Goal: Information Seeking & Learning: Learn about a topic

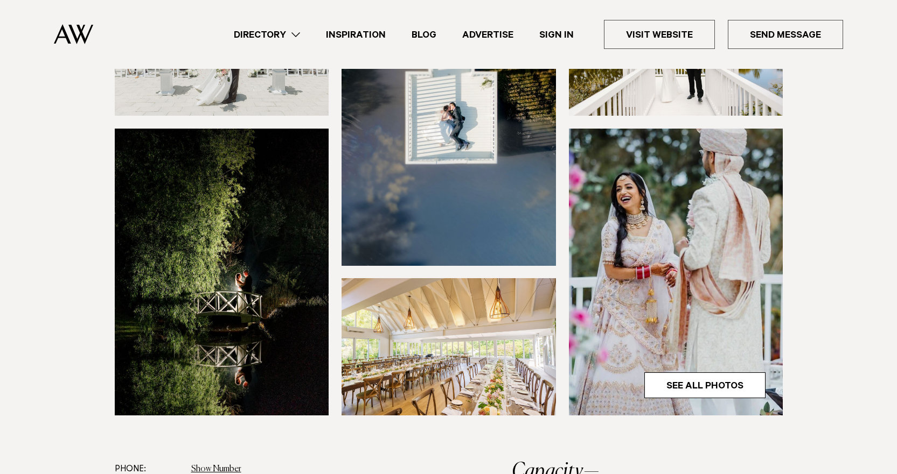
scroll to position [431, 0]
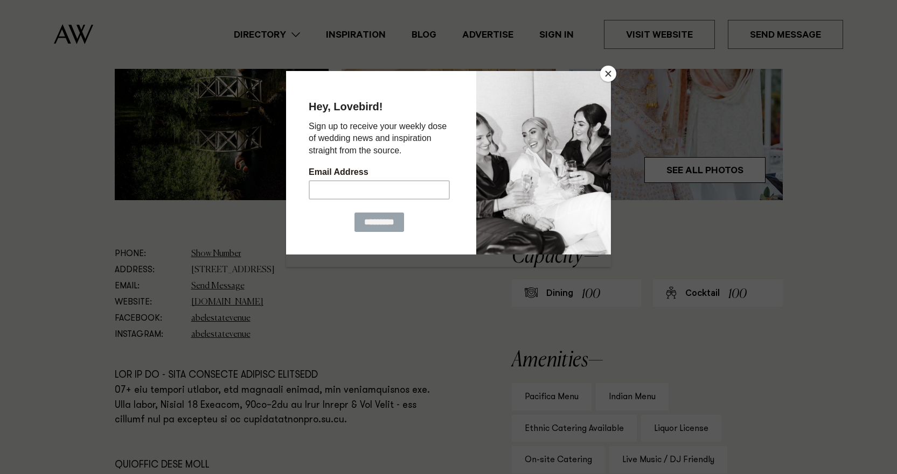
drag, startPoint x: 313, startPoint y: 0, endPoint x: 721, endPoint y: 190, distance: 450.0
click at [606, 74] on button "Close" at bounding box center [608, 74] width 16 height 16
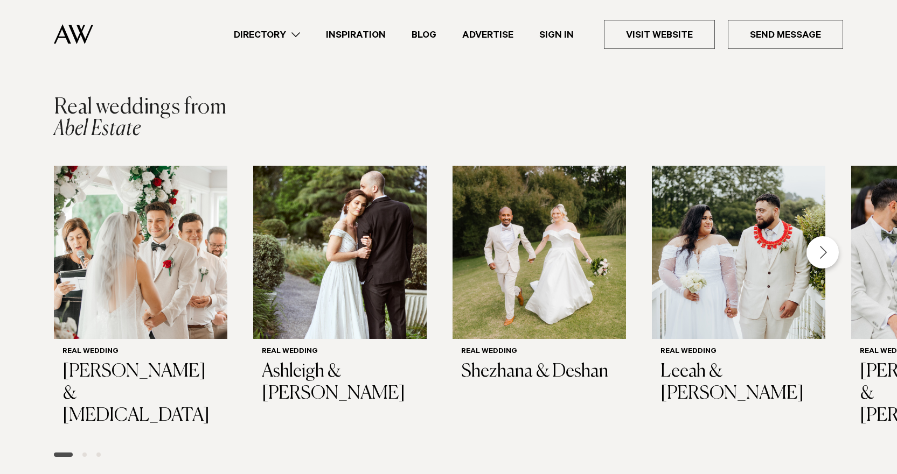
scroll to position [1562, 0]
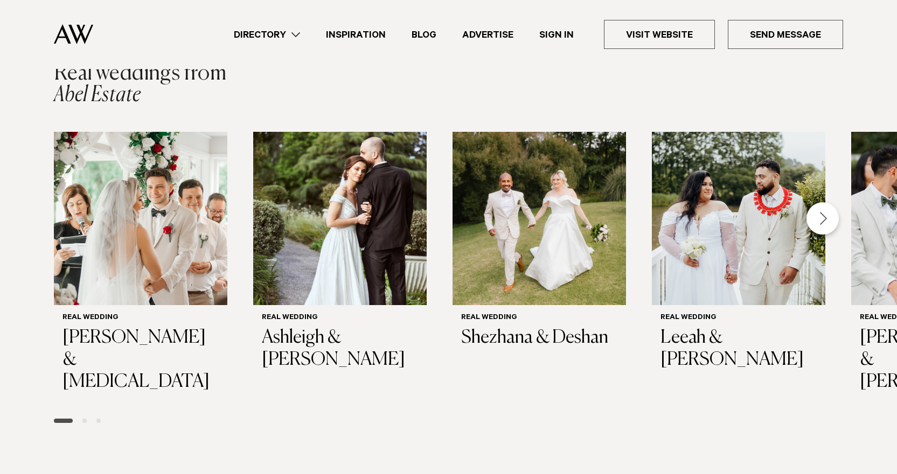
click at [826, 214] on div "Next slide" at bounding box center [822, 218] width 32 height 32
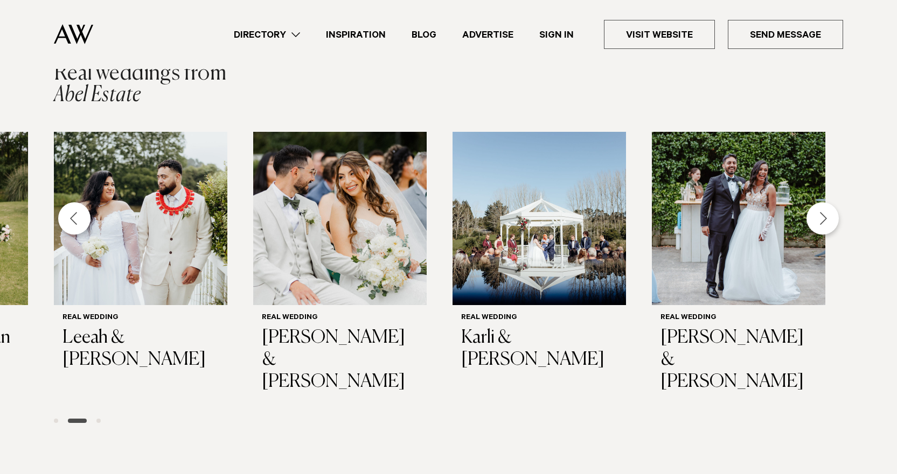
click at [822, 211] on div "Next slide" at bounding box center [822, 218] width 32 height 32
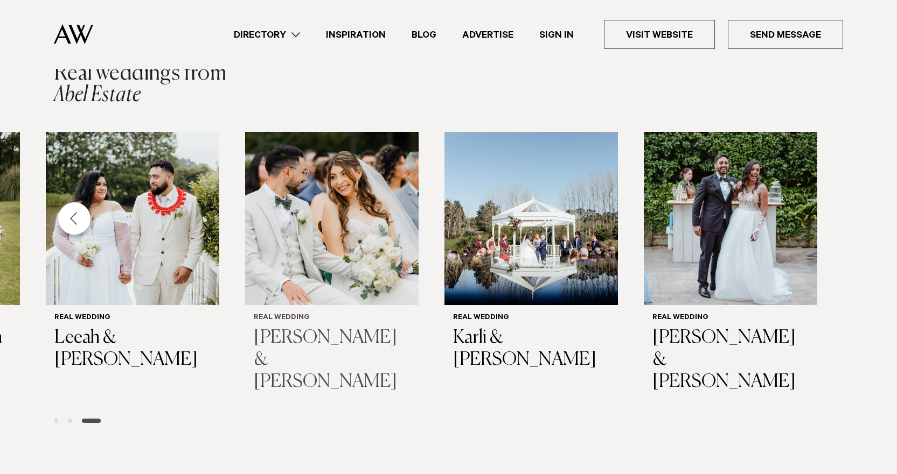
click at [314, 218] on img "5 / 7" at bounding box center [331, 218] width 173 height 173
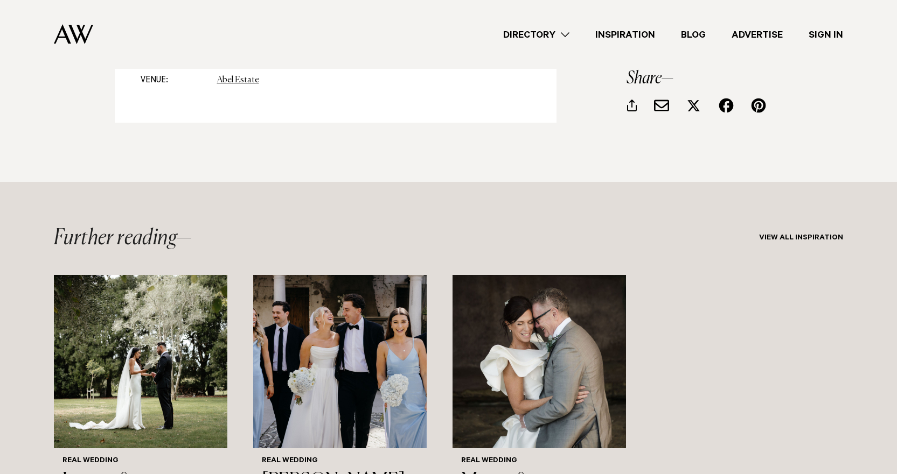
scroll to position [6515, 0]
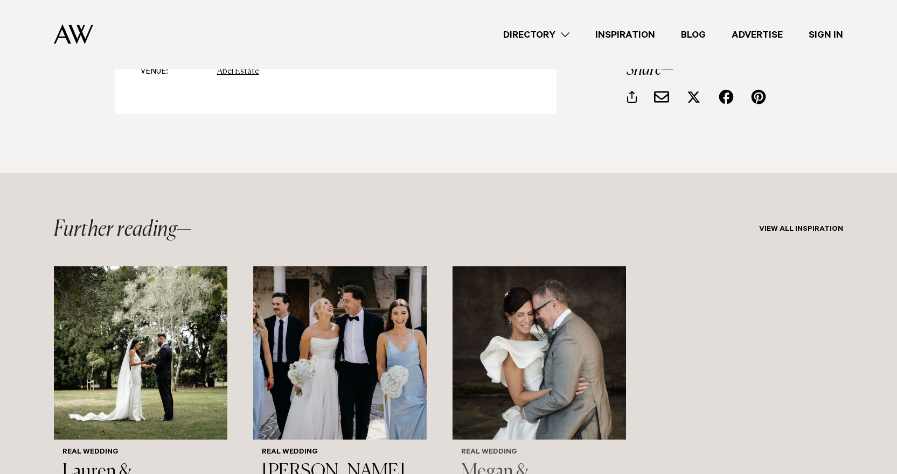
click at [533, 282] on img "3 / 3" at bounding box center [538, 353] width 173 height 173
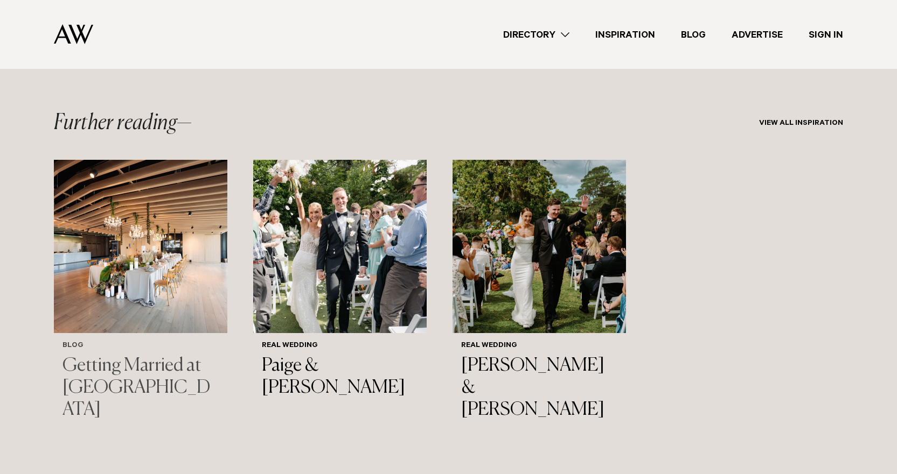
scroll to position [8831, 0]
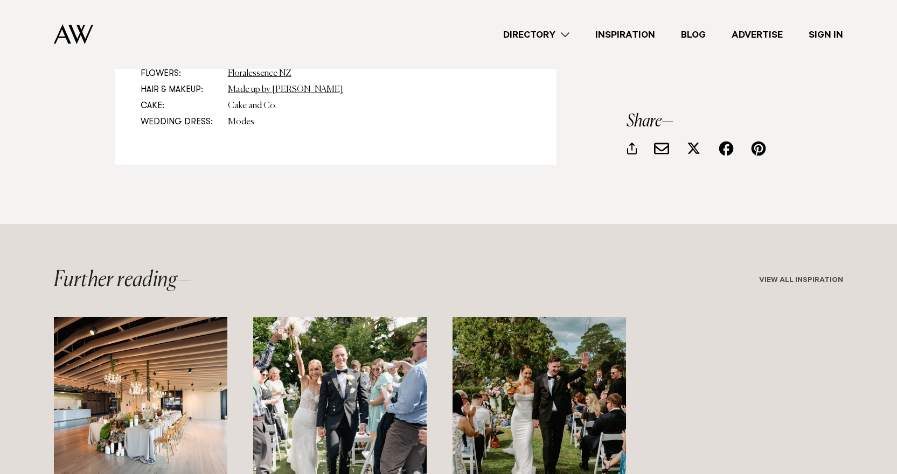
click at [796, 280] on link "View all inspiration" at bounding box center [801, 281] width 84 height 9
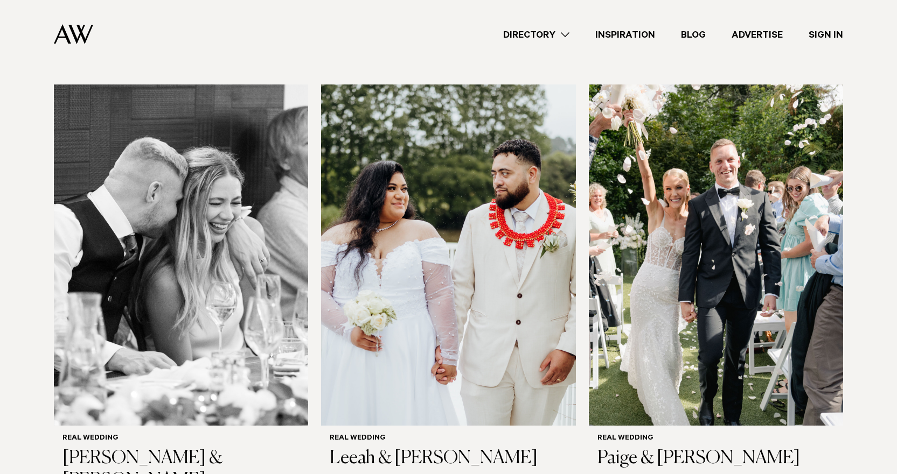
scroll to position [1131, 0]
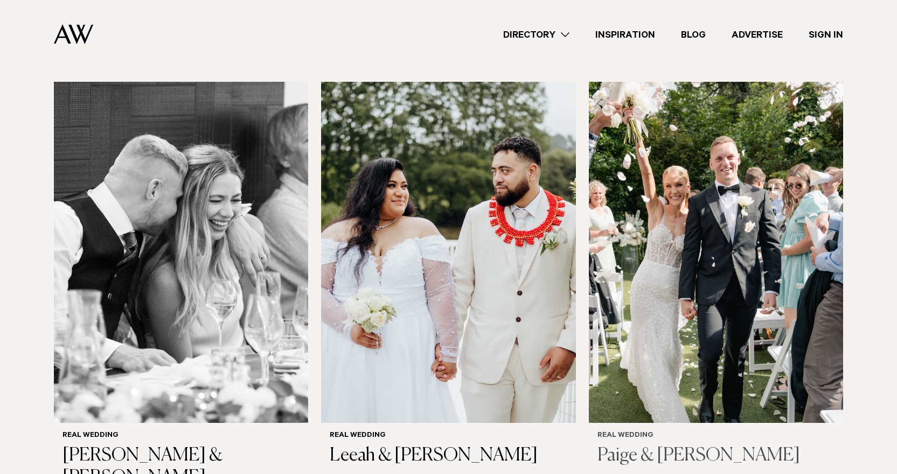
click at [691, 265] on img at bounding box center [716, 252] width 254 height 341
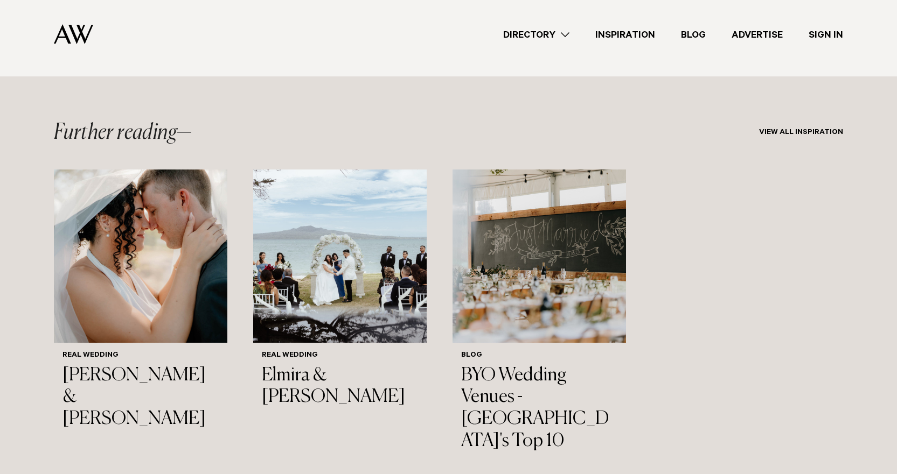
scroll to position [8346, 0]
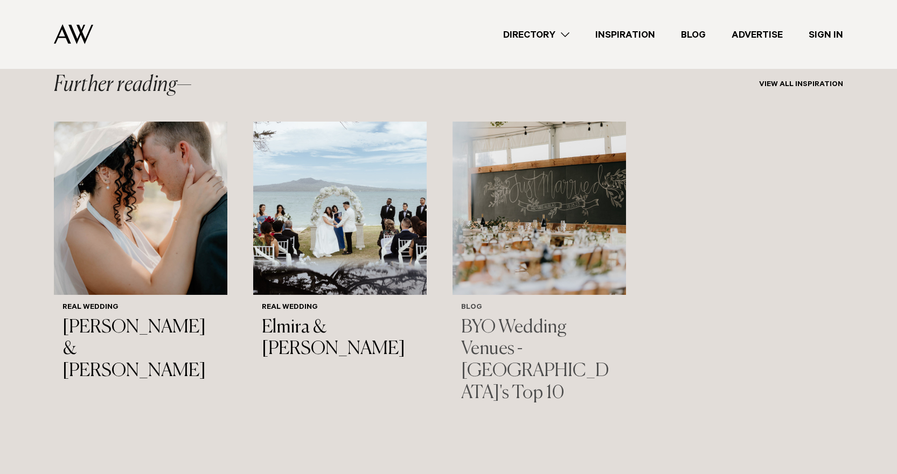
click at [564, 272] on img "3 / 3" at bounding box center [538, 208] width 173 height 173
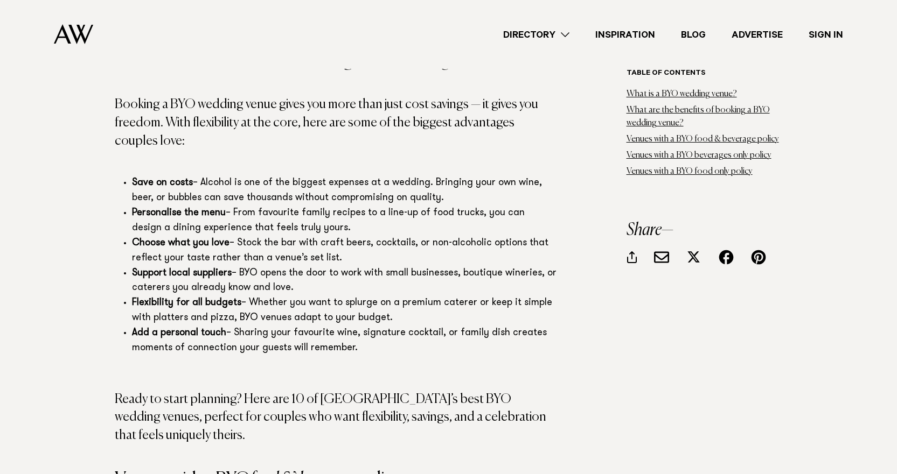
scroll to position [1346, 0]
